Goal: Task Accomplishment & Management: Manage account settings

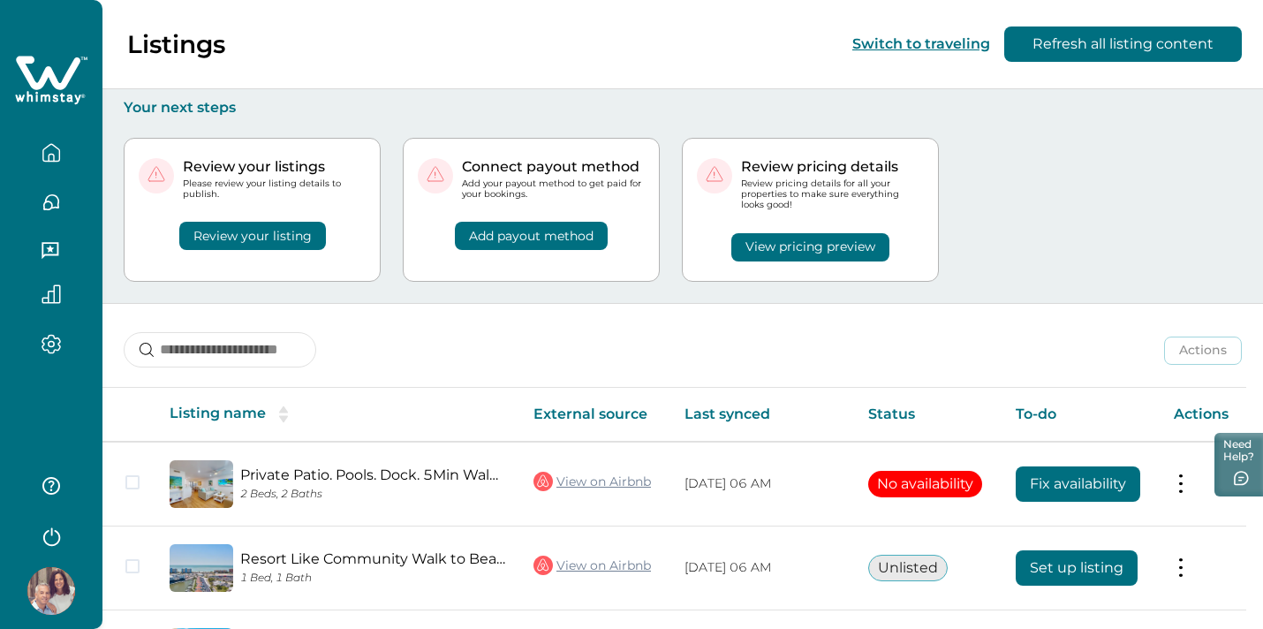
click at [64, 592] on img at bounding box center [51, 591] width 48 height 48
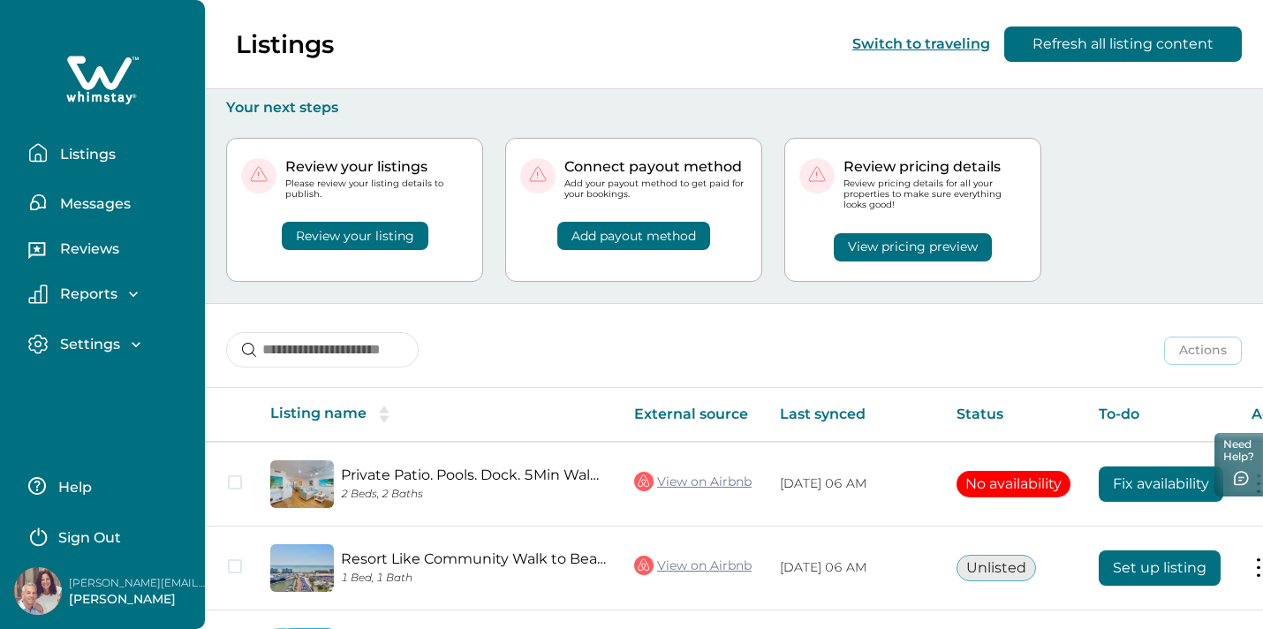
click at [97, 535] on p "Sign Out" at bounding box center [89, 538] width 63 height 18
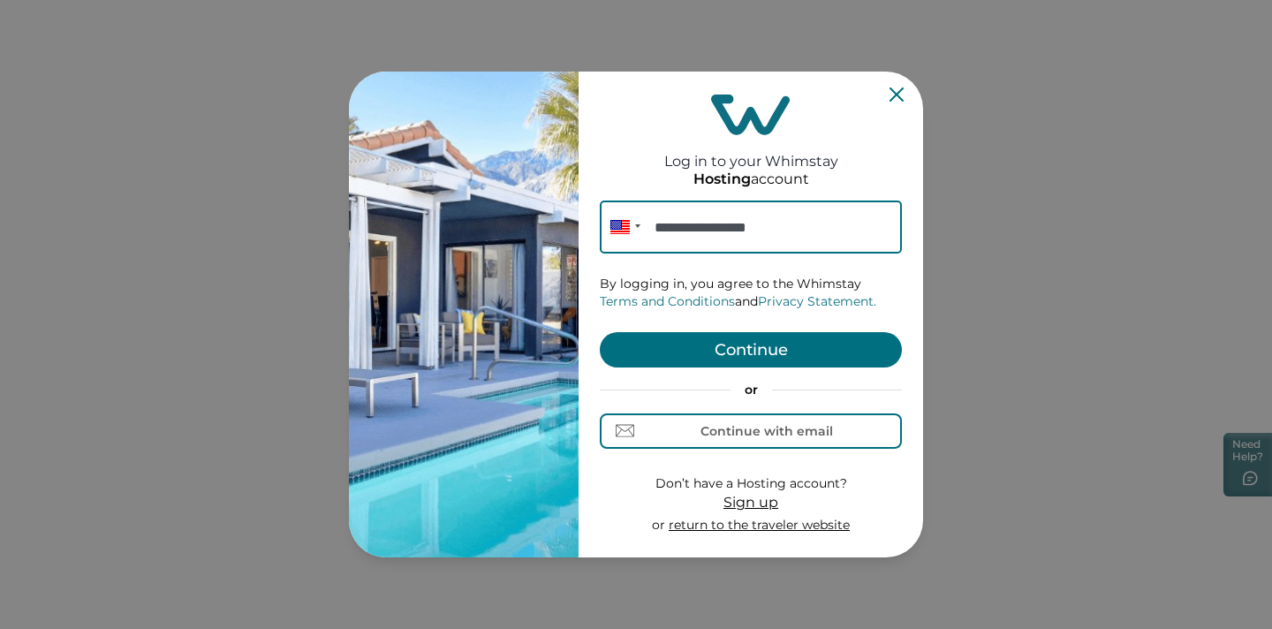
type input "**********"
click at [770, 344] on button "Continue" at bounding box center [751, 349] width 302 height 35
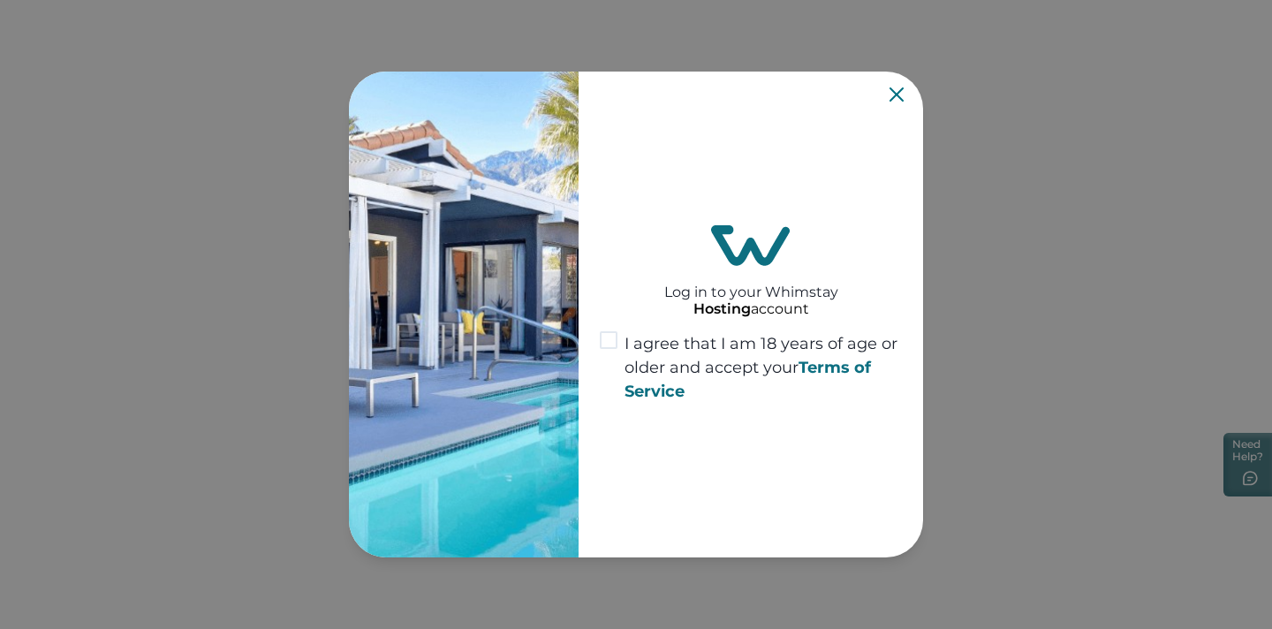
click at [608, 340] on span at bounding box center [609, 340] width 18 height 18
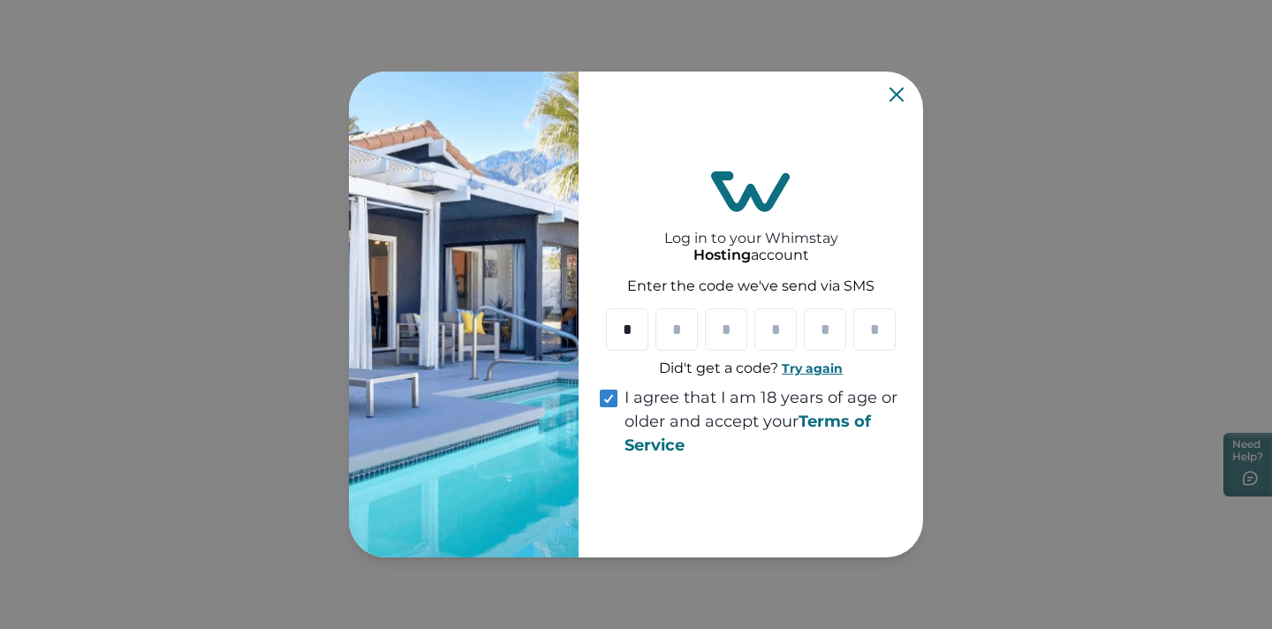
type input "*"
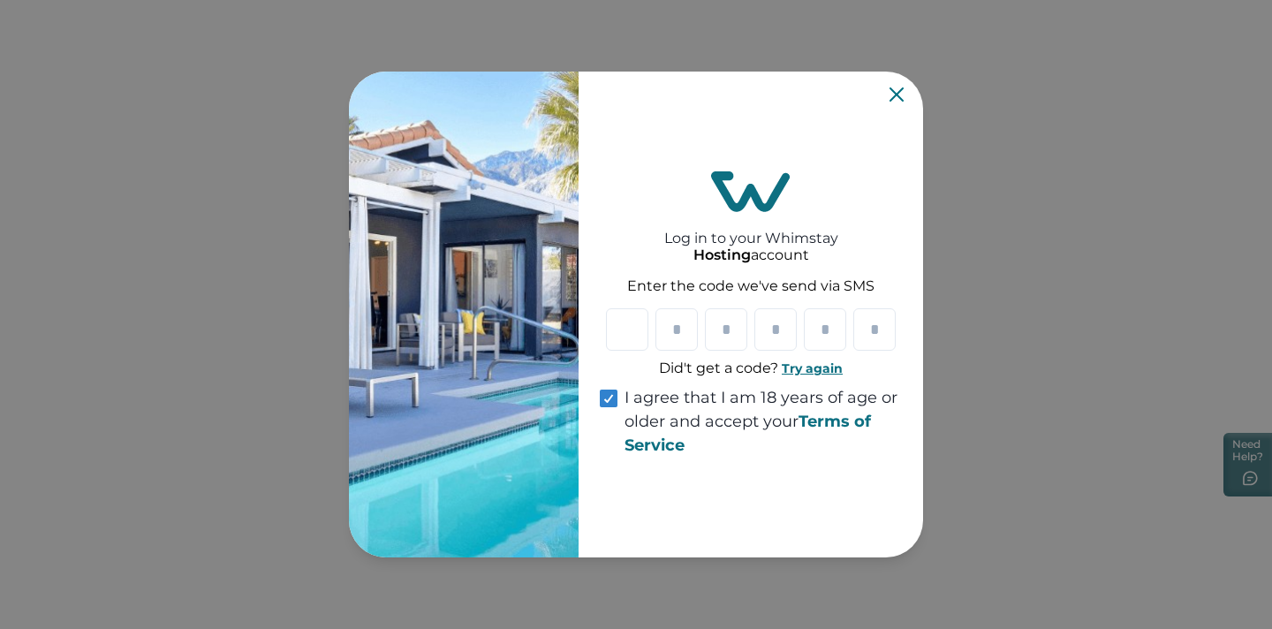
type input "*"
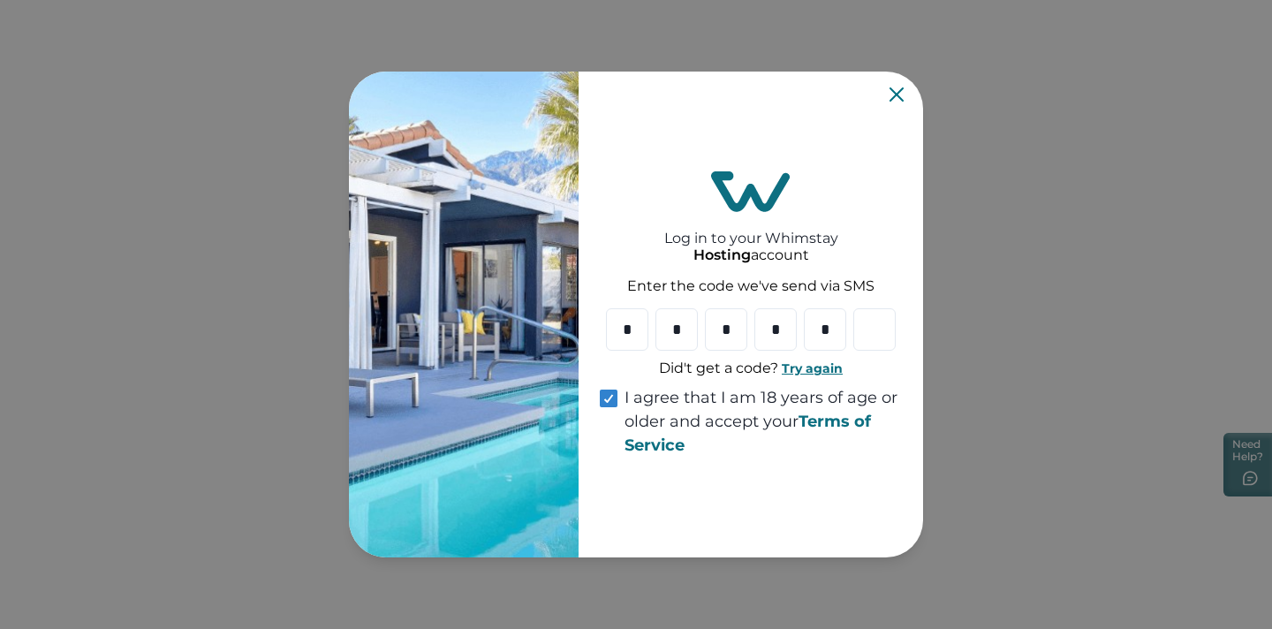
type input "*"
